Goal: Task Accomplishment & Management: Complete application form

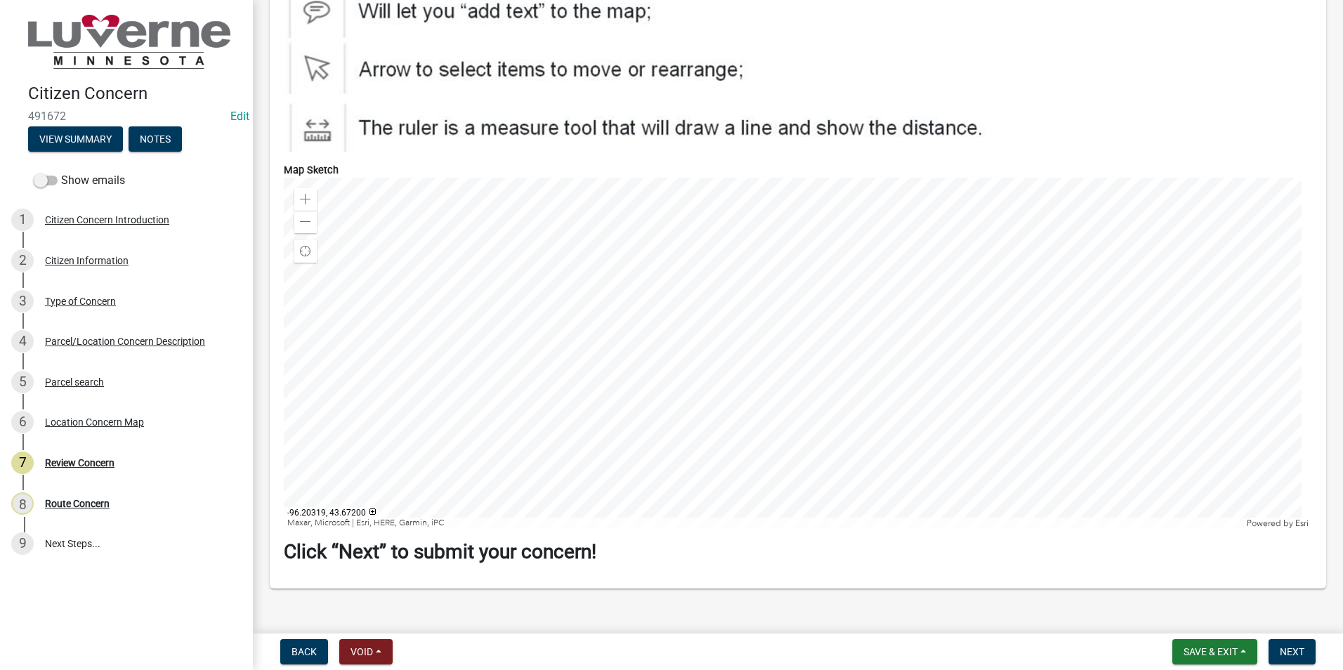
scroll to position [2287, 0]
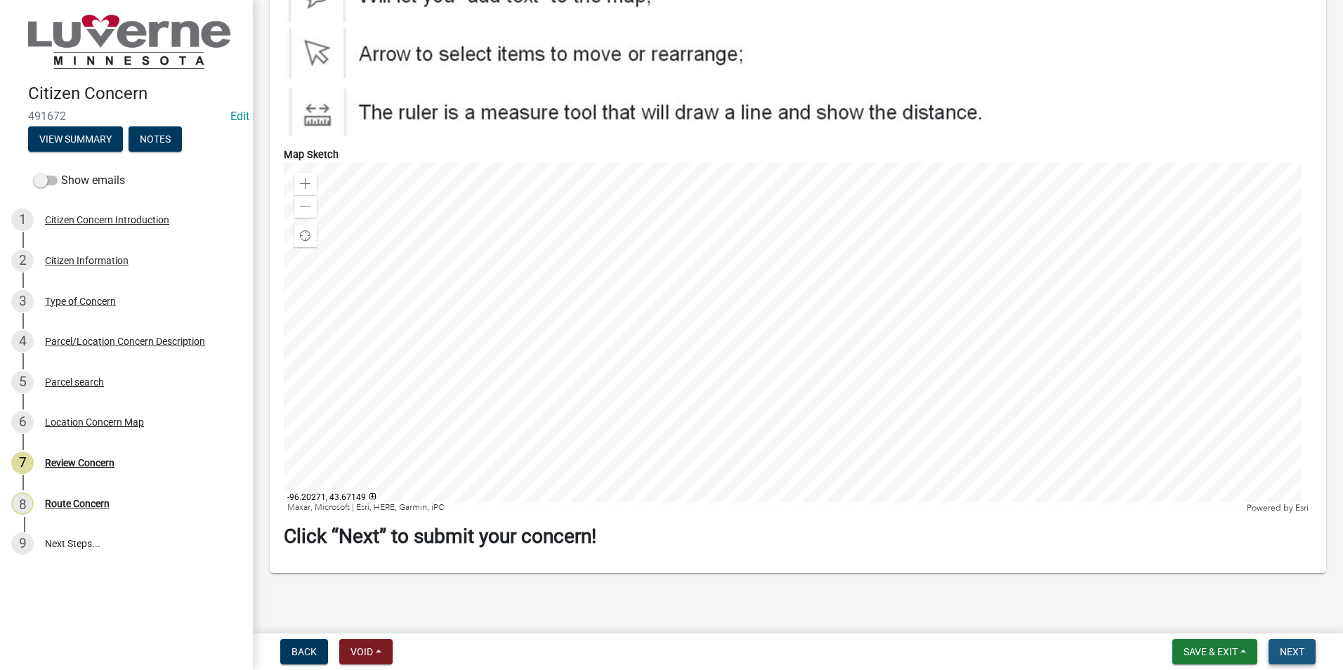
click at [667, 301] on span "Next" at bounding box center [1292, 651] width 25 height 11
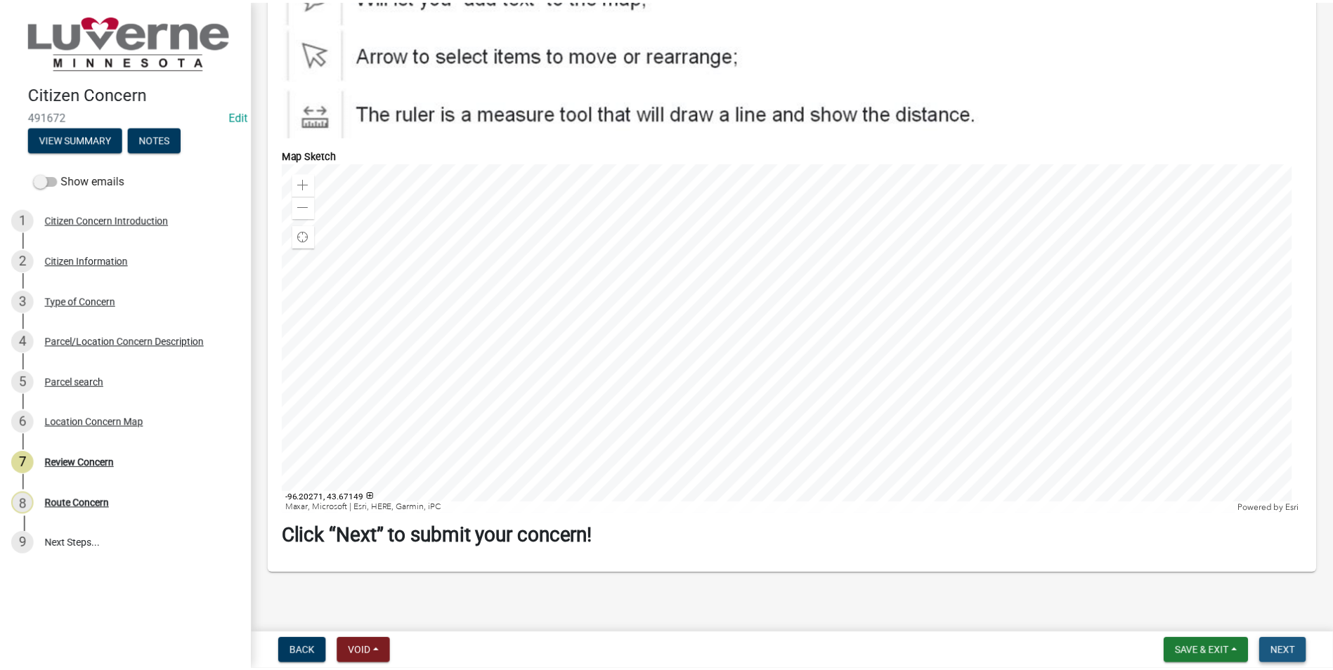
scroll to position [0, 0]
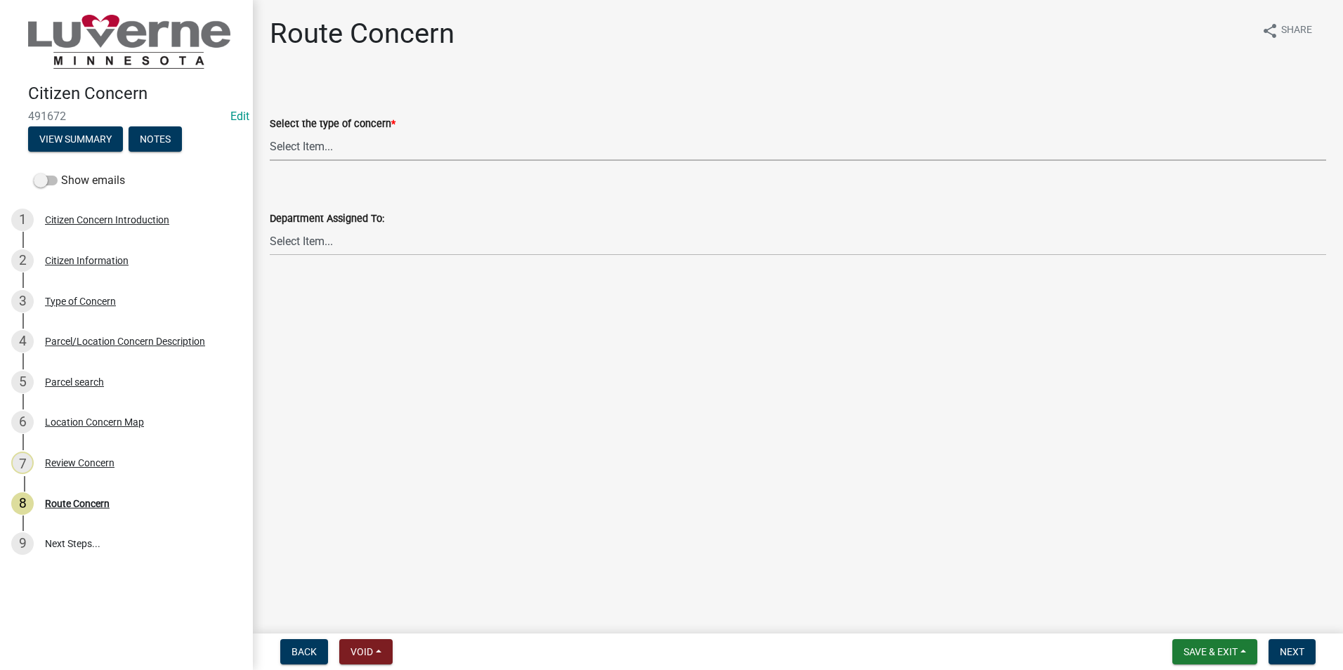
click at [321, 145] on select "Select Item... Street Lights Transformer Conditions Unknown Pole/Box on Private…" at bounding box center [798, 146] width 1057 height 29
click at [270, 132] on select "Select Item... Street Lights Transformer Conditions Unknown Pole/Box on Private…" at bounding box center [798, 146] width 1057 height 29
select select "53c27ee4-f88e-49b8-8cd5-f245a5684c27"
click at [303, 242] on select "Select Item... Front Office Electric Department Public Works Department Water/W…" at bounding box center [798, 241] width 1057 height 29
click at [270, 227] on select "Select Item... Front Office Electric Department Public Works Department Water/W…" at bounding box center [798, 241] width 1057 height 29
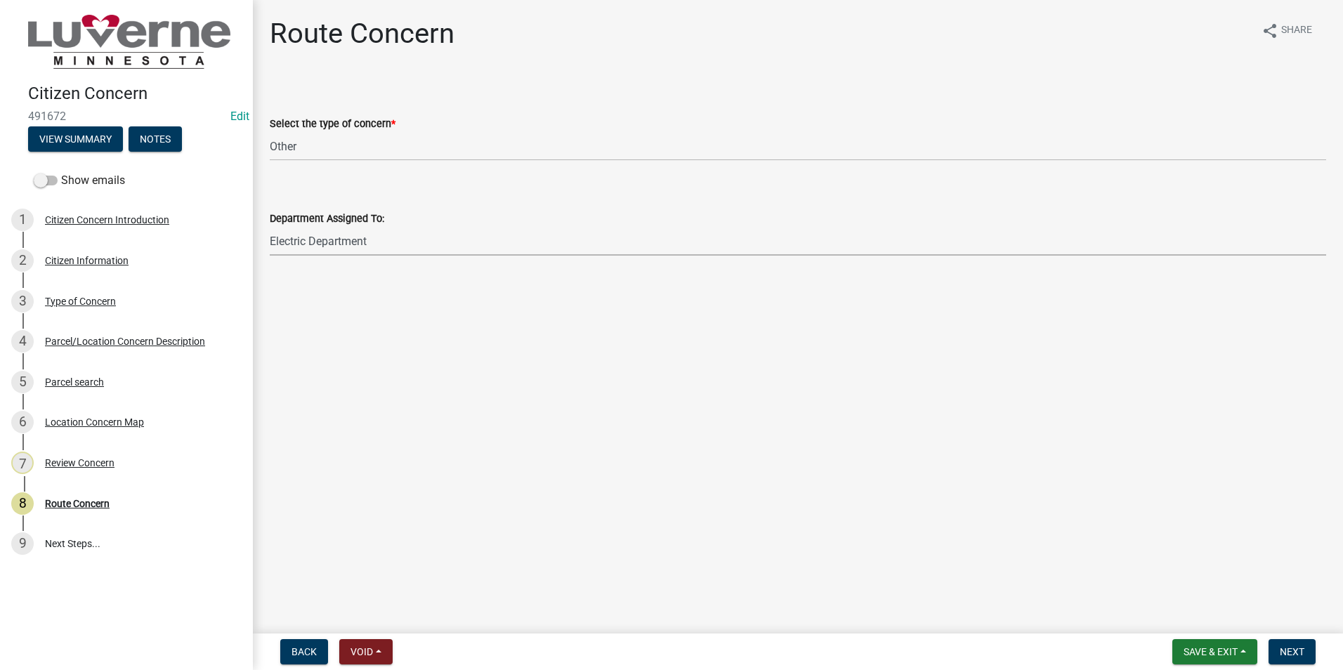
select select "a4a2a3e5-d7b3-4c73-80ab-8ffd1bbad428"
click at [667, 301] on span "Next" at bounding box center [1292, 651] width 25 height 11
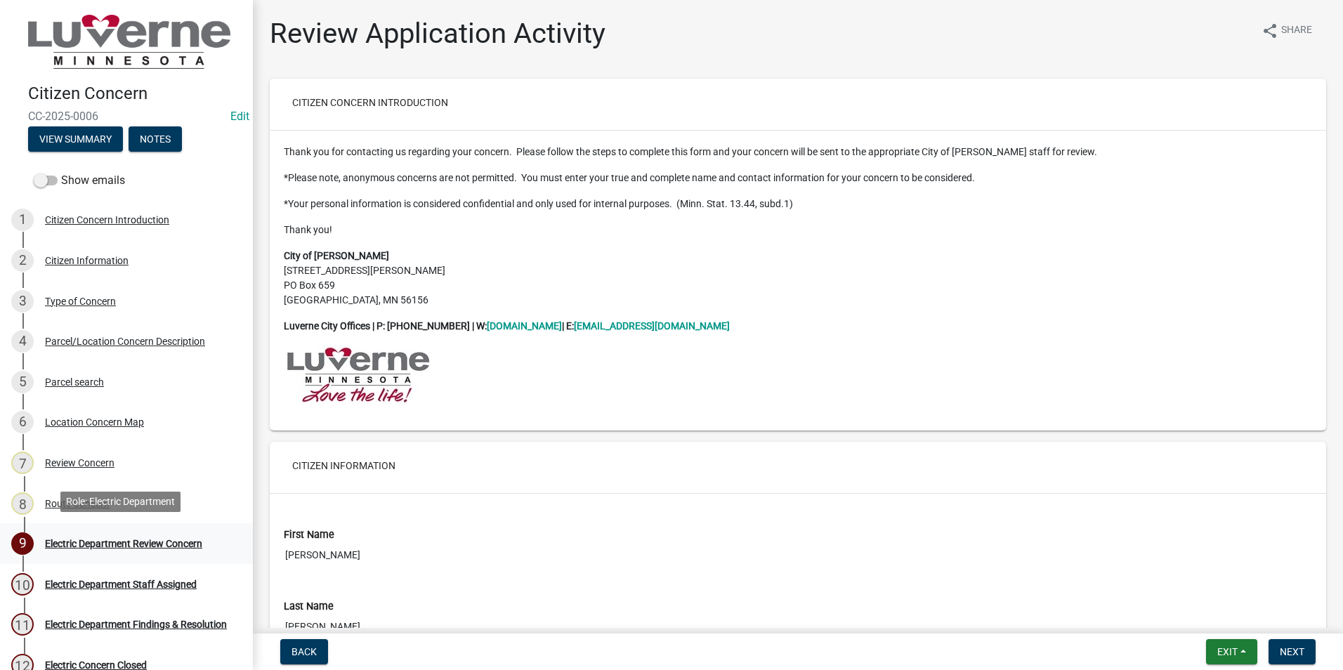
click at [110, 301] on div "Electric Department Review Concern" at bounding box center [123, 544] width 157 height 10
click at [667, 301] on button "Exit" at bounding box center [1231, 651] width 51 height 25
click at [667, 301] on button "Save & Exit" at bounding box center [1201, 616] width 112 height 34
